Goal: Navigation & Orientation: Find specific page/section

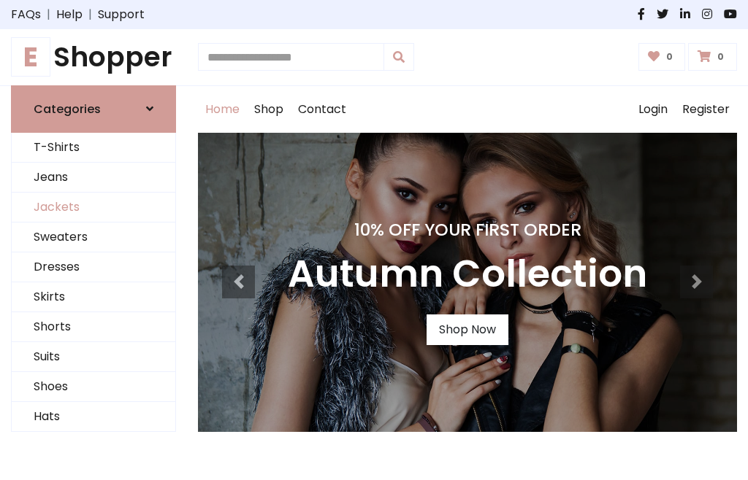
click at [93, 207] on link "Jackets" at bounding box center [94, 208] width 164 height 30
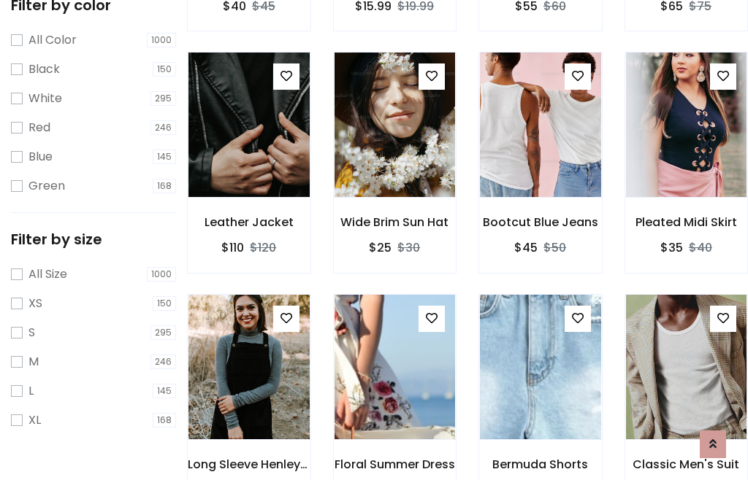
scroll to position [135, 0]
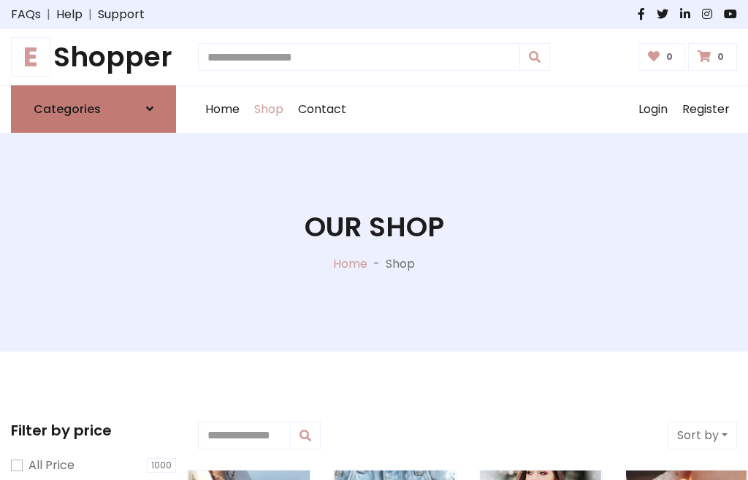
click at [93, 109] on h6 "Categories" at bounding box center [67, 109] width 67 height 14
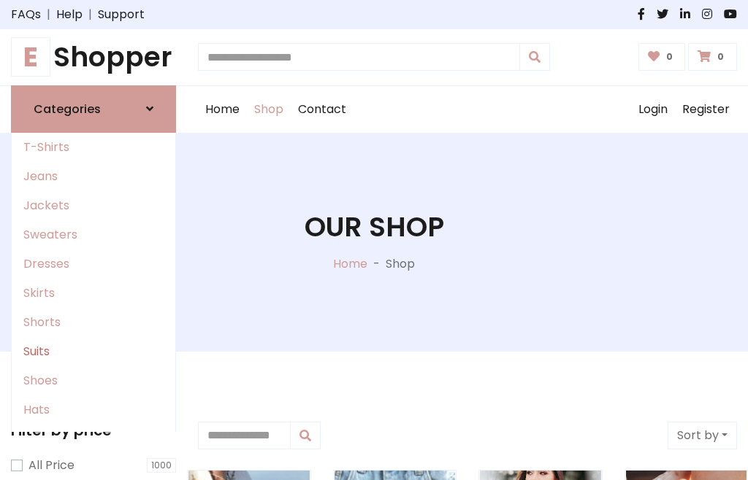
click at [93, 351] on link "Suits" at bounding box center [94, 351] width 164 height 29
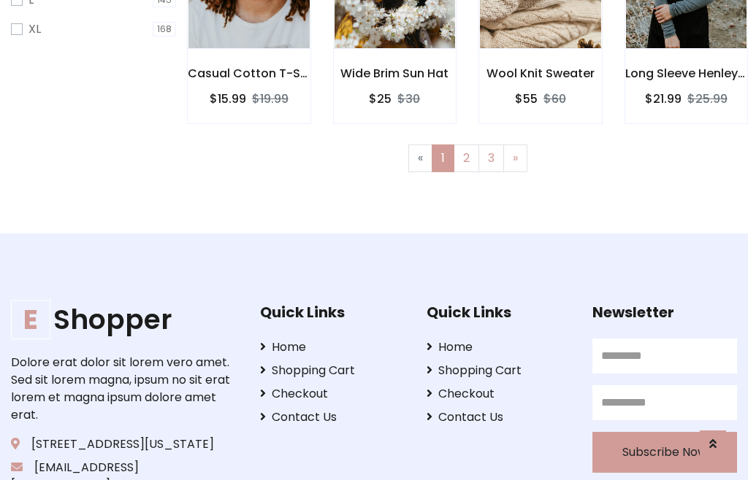
scroll to position [74, 0]
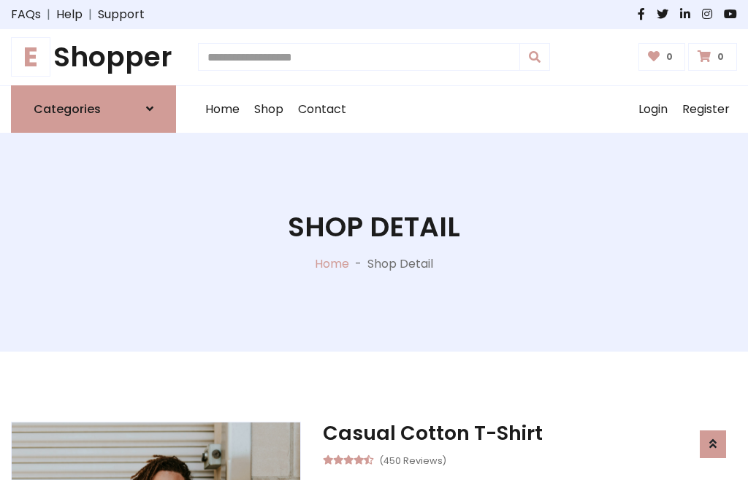
scroll to position [1203, 0]
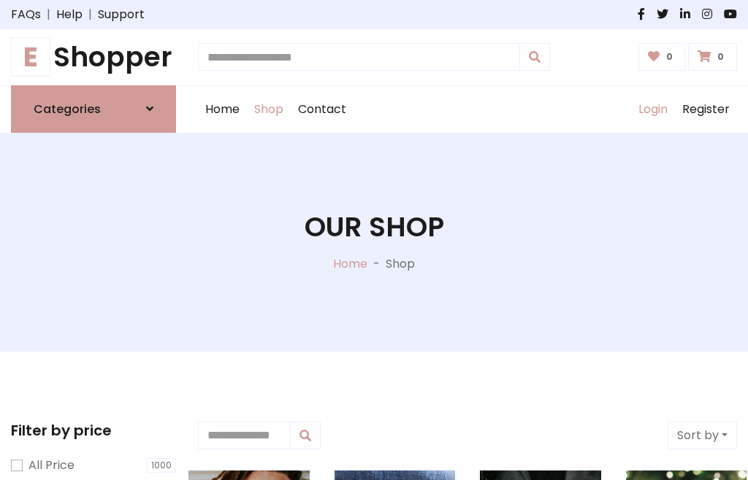
click at [652, 109] on link "Login" at bounding box center [653, 109] width 44 height 47
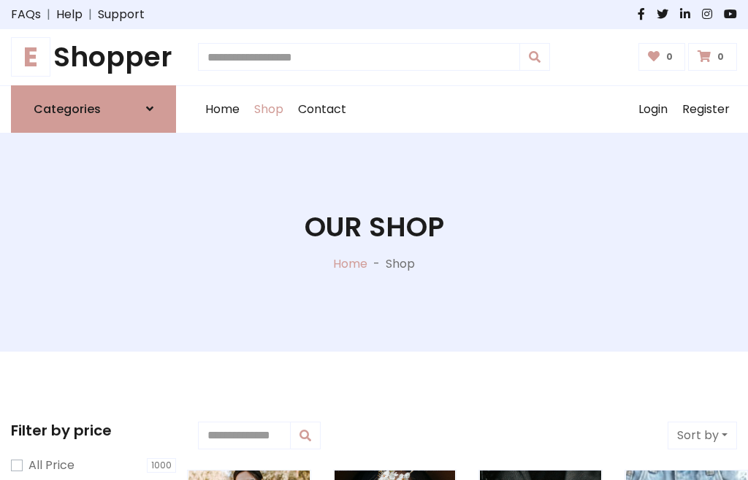
scroll to position [74, 0]
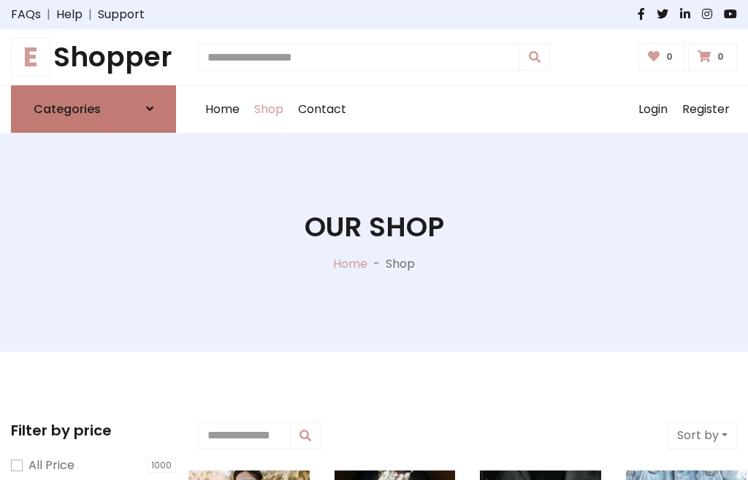
click at [150, 109] on icon at bounding box center [149, 109] width 7 height 12
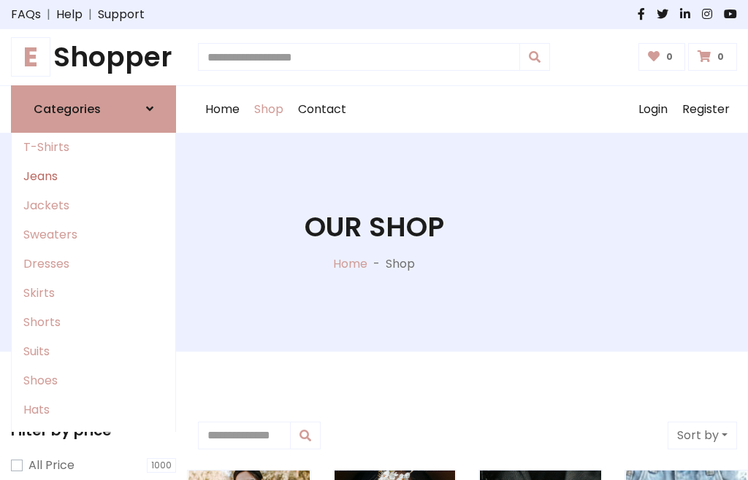
click at [93, 176] on link "Jeans" at bounding box center [94, 176] width 164 height 29
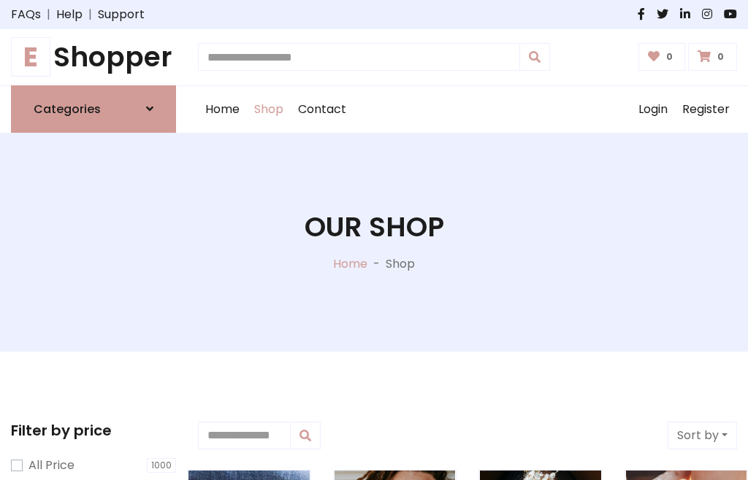
scroll to position [74, 0]
